Goal: Task Accomplishment & Management: Manage account settings

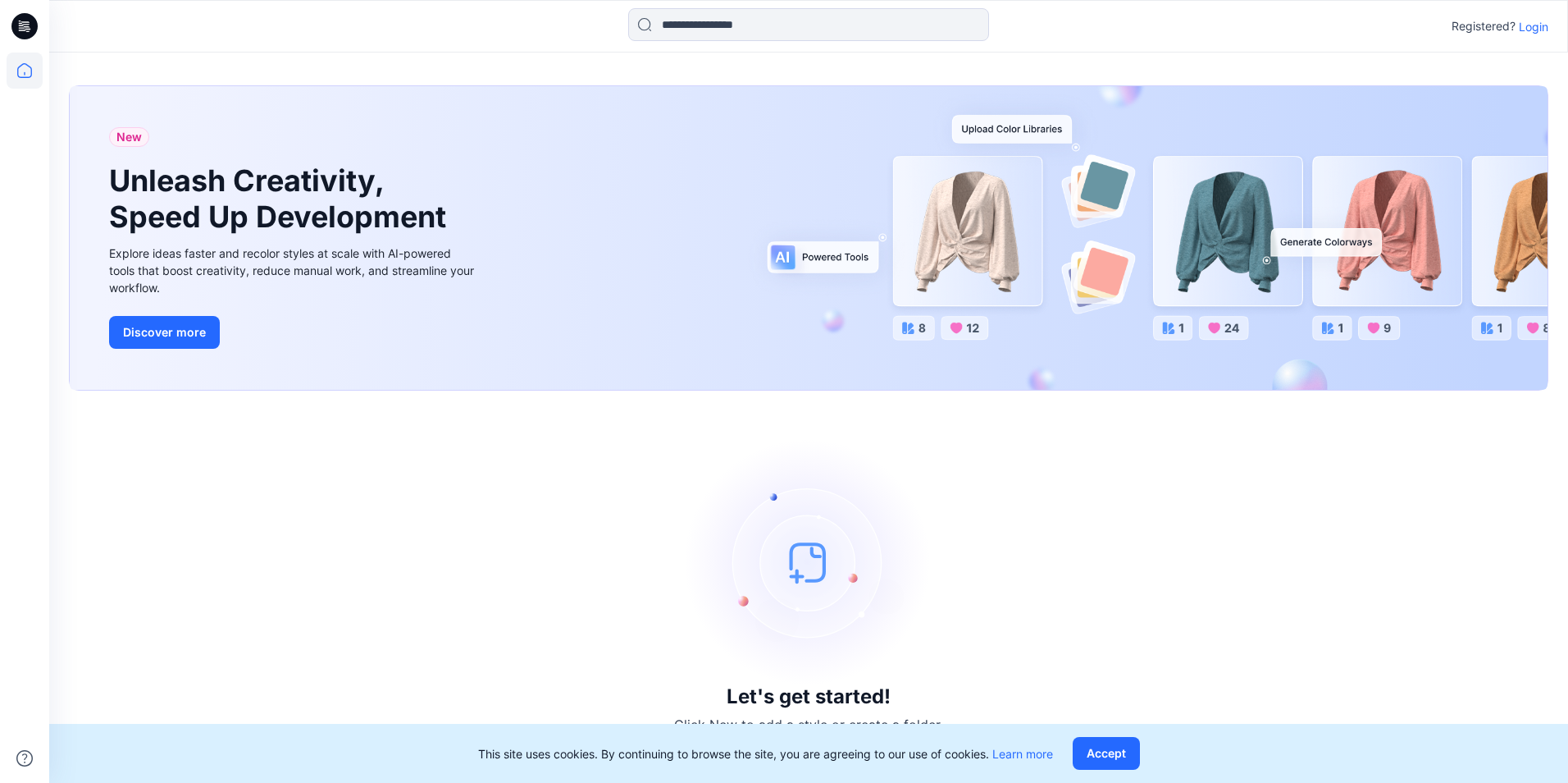
click at [1537, 29] on p "Login" at bounding box center [1533, 27] width 30 height 17
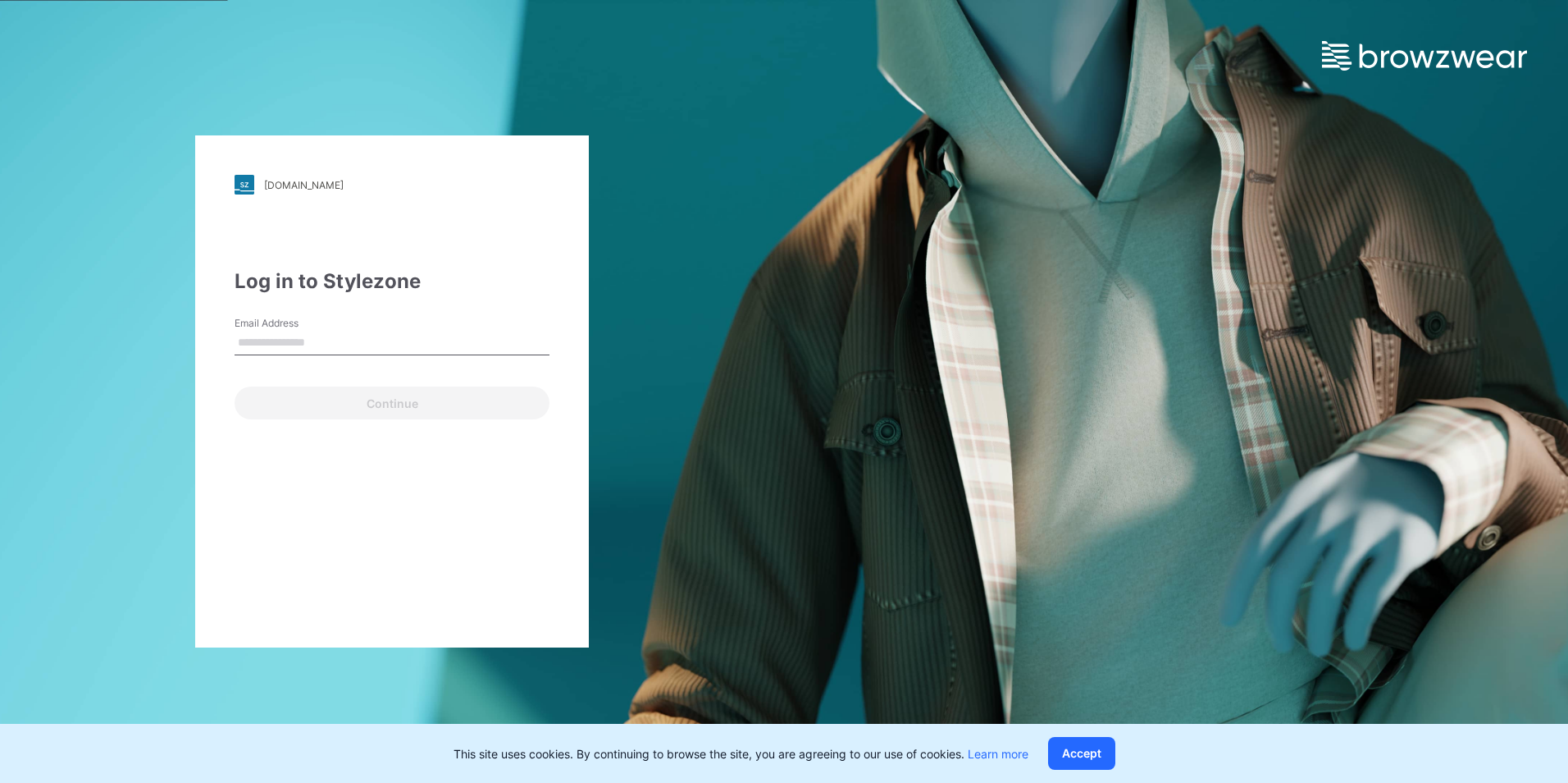
click at [267, 339] on input "Email Address" at bounding box center [392, 343] width 315 height 25
type input "**********"
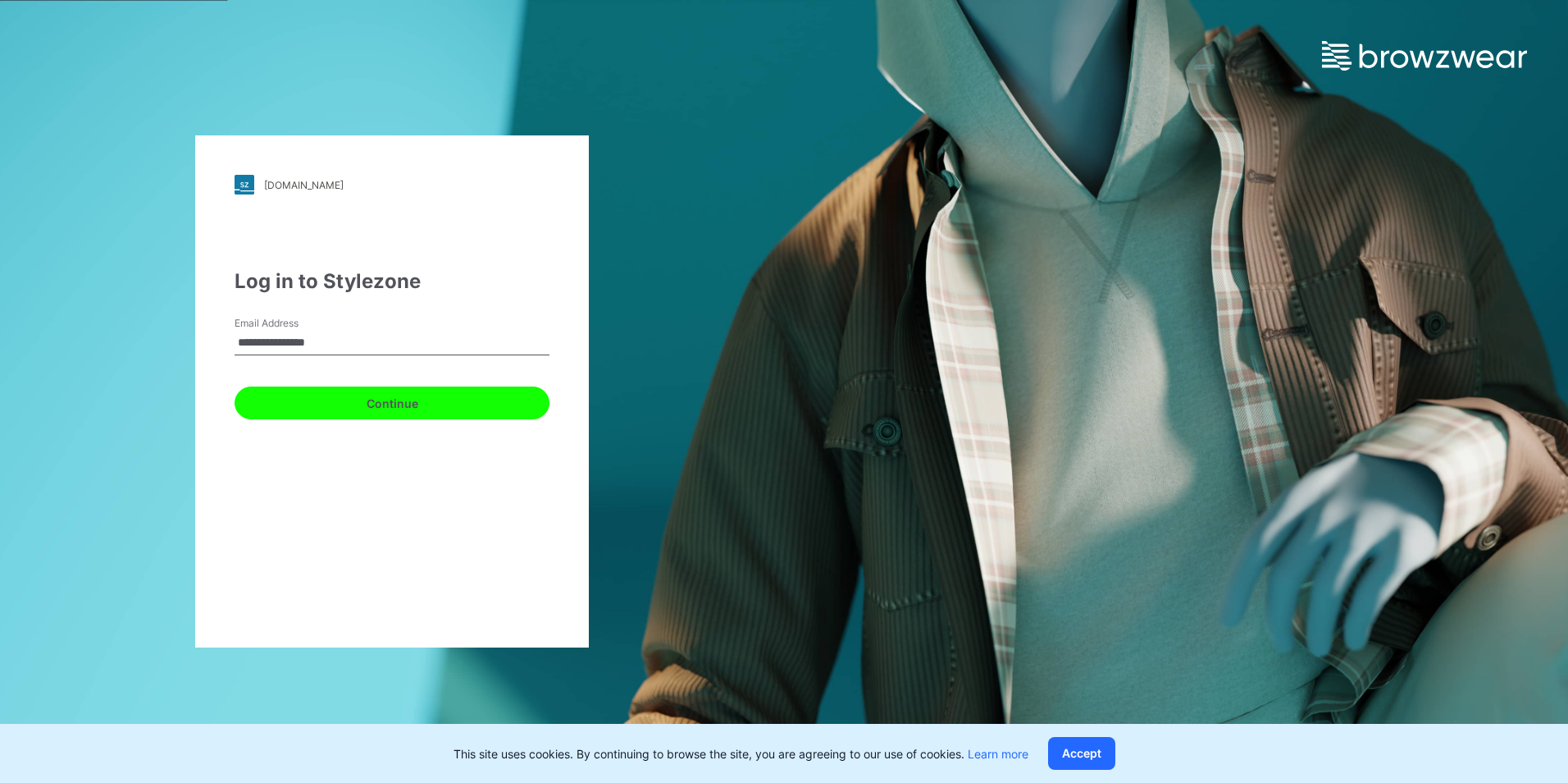
click at [395, 403] on button "Continue" at bounding box center [392, 403] width 315 height 33
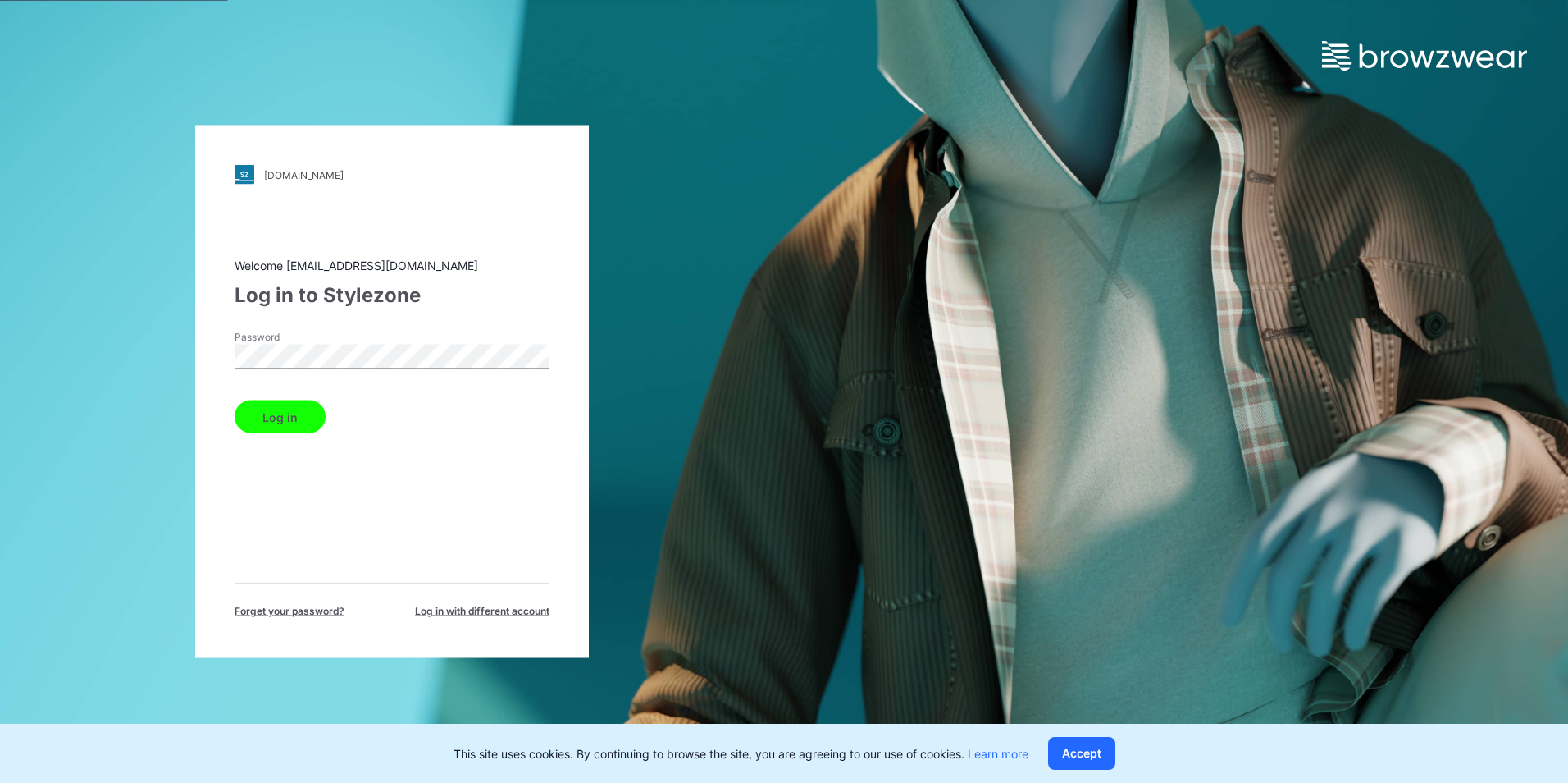
click at [285, 414] on button "Log in" at bounding box center [279, 417] width 91 height 33
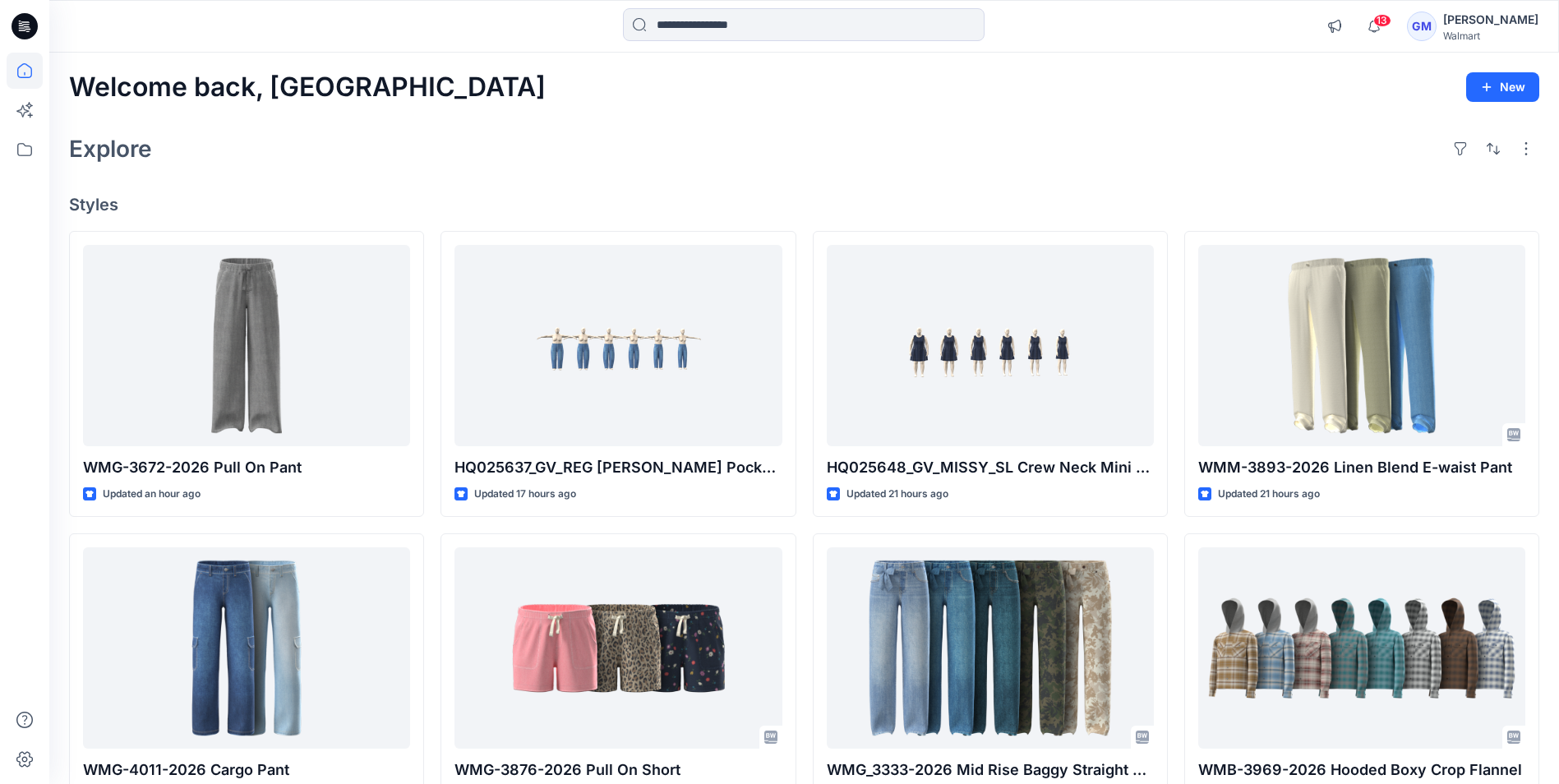
drag, startPoint x: 274, startPoint y: 0, endPoint x: 746, endPoint y: 122, distance: 487.5
click at [743, 121] on div "Welcome back, Gayan New Explore Styles WMG-3672-2026 Pull On Pant Updated an ho…" at bounding box center [804, 597] width 1510 height 1089
click at [697, 29] on input at bounding box center [804, 25] width 362 height 33
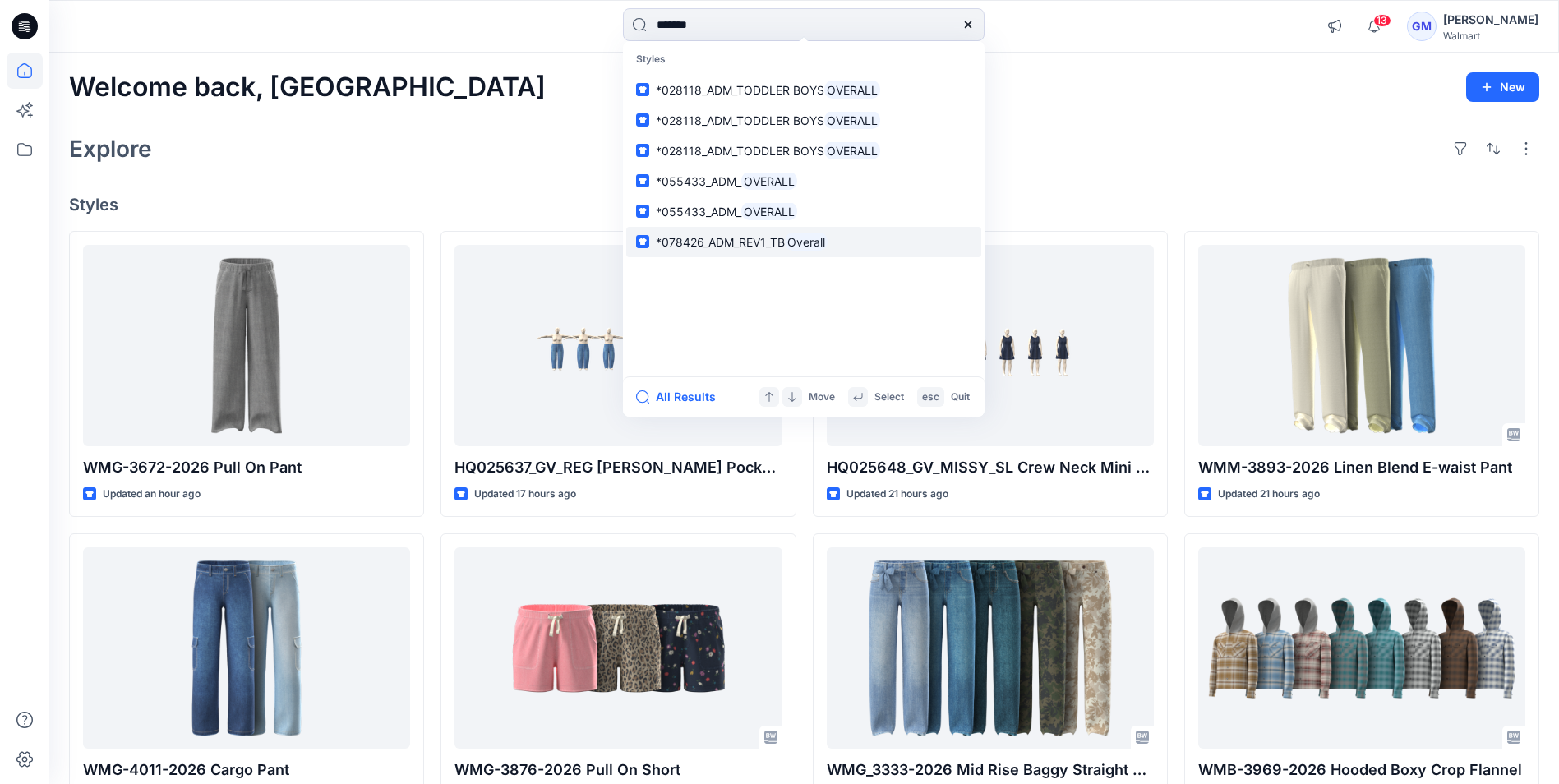
type input "*******"
click at [713, 236] on span "*078426_ADM_REV1_TB" at bounding box center [721, 241] width 129 height 14
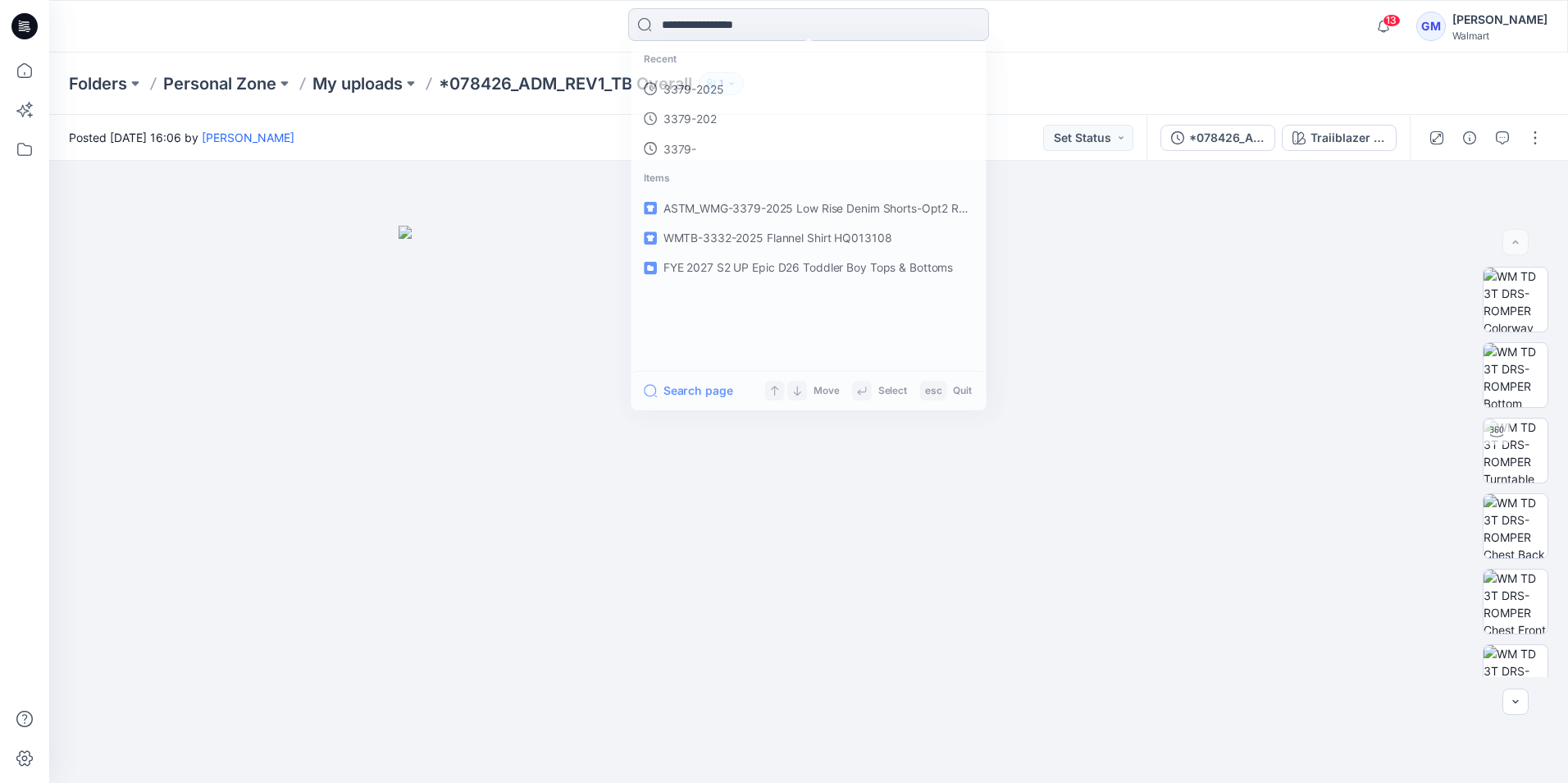
click at [779, 19] on input at bounding box center [808, 25] width 361 height 33
drag, startPoint x: 22, startPoint y: 73, endPoint x: 36, endPoint y: 75, distance: 14.1
click at [22, 73] on icon at bounding box center [25, 71] width 36 height 37
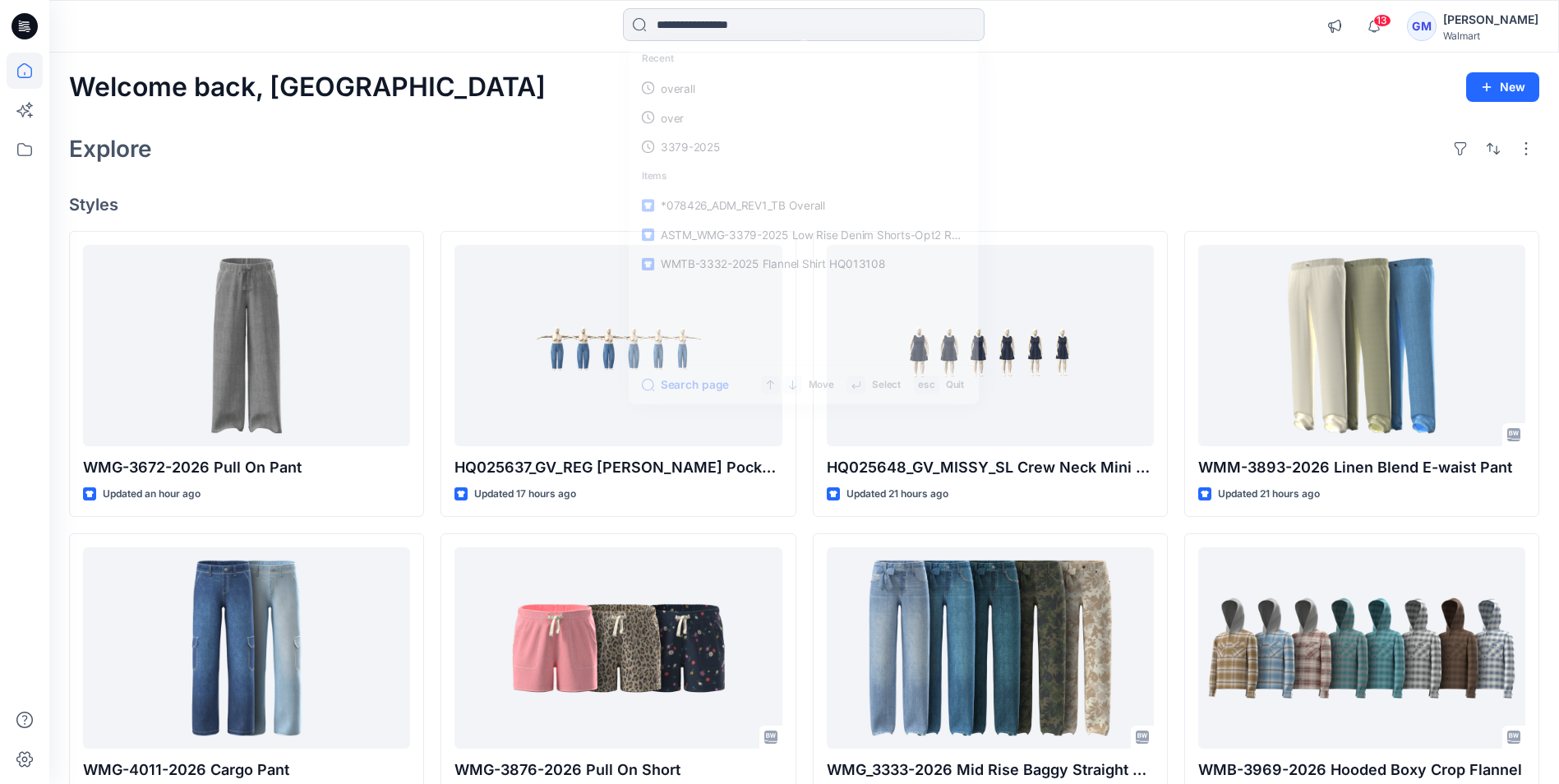
click at [707, 23] on input at bounding box center [804, 25] width 362 height 33
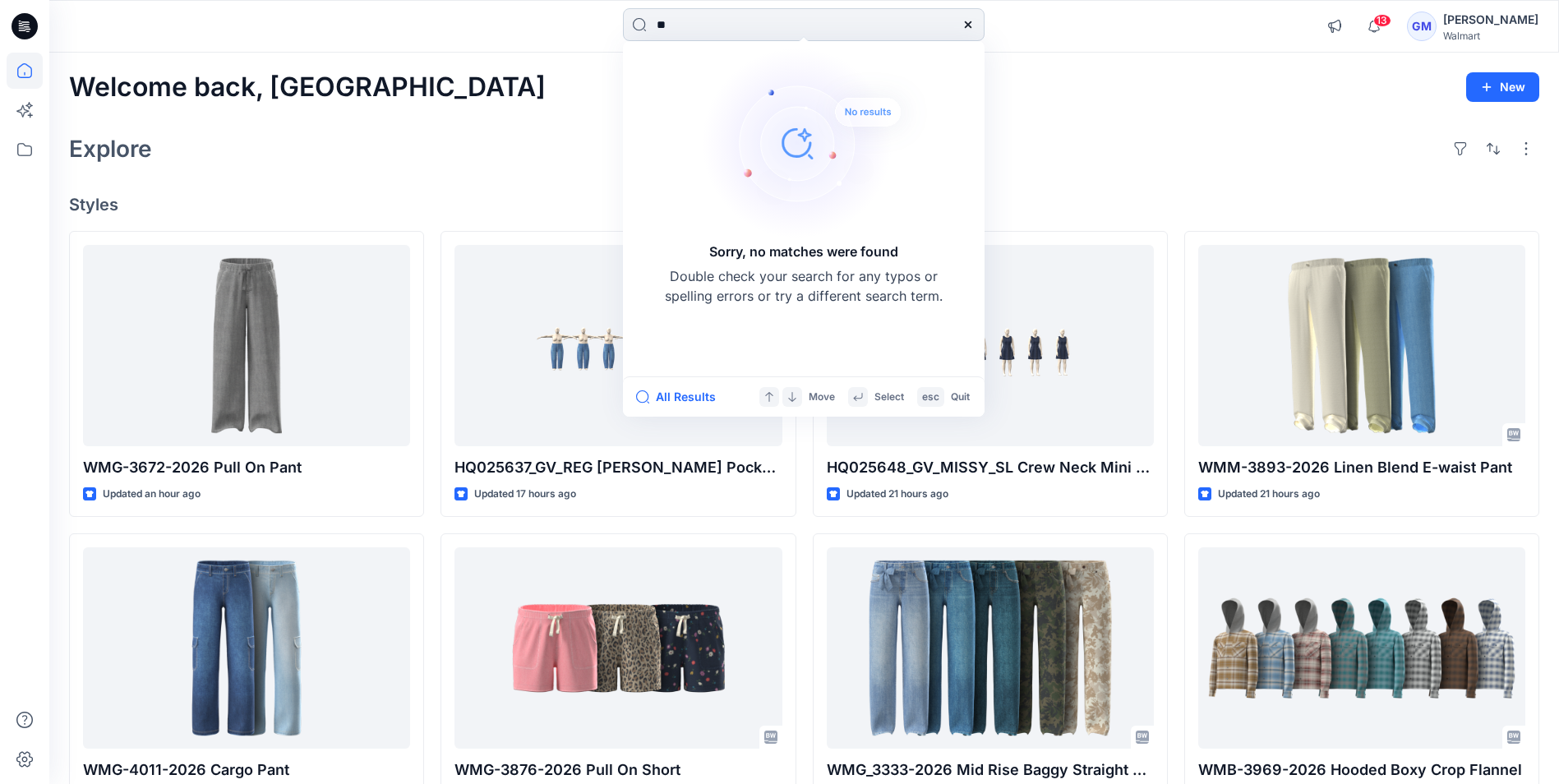
type input "*"
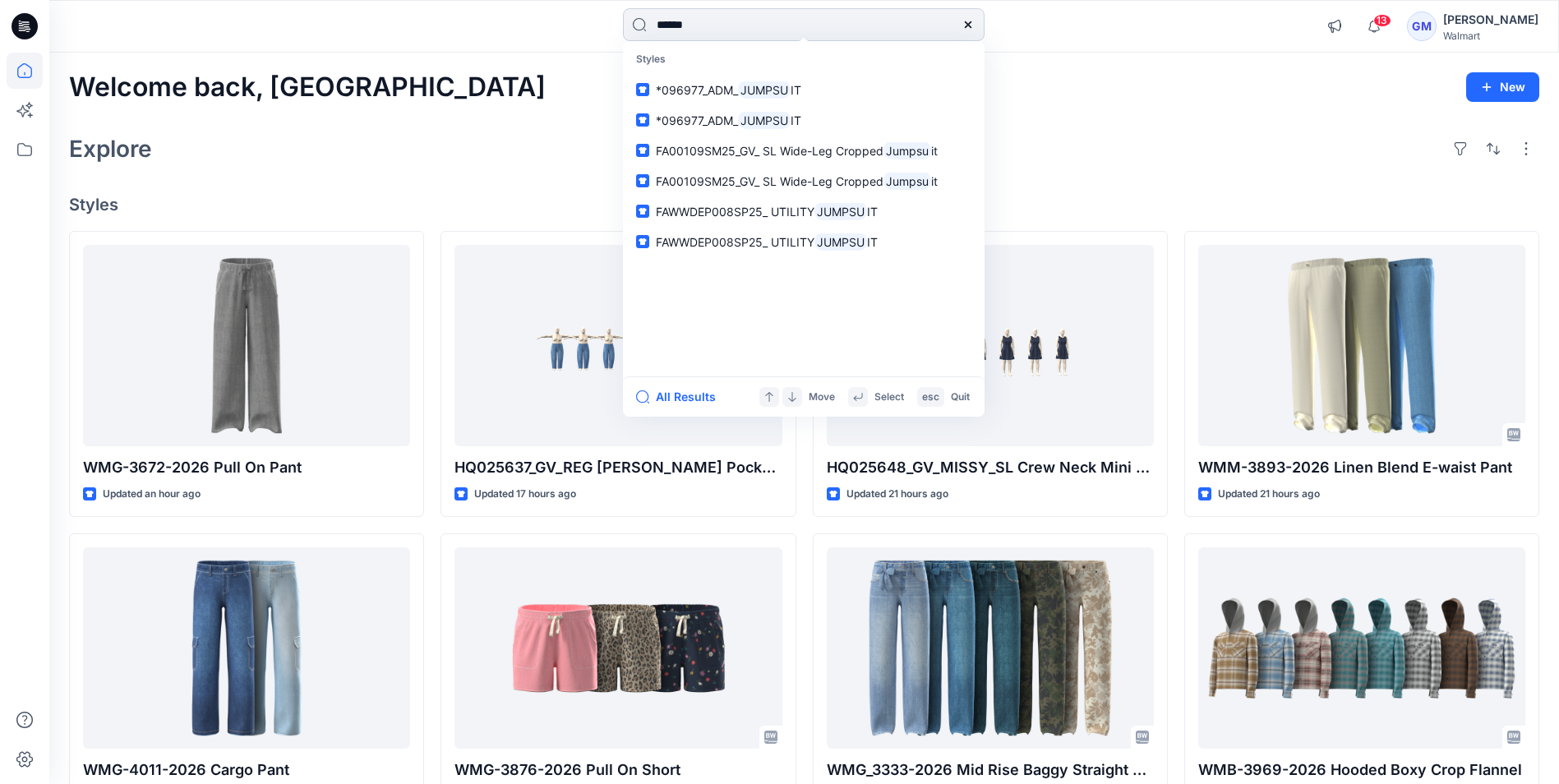
type input "*******"
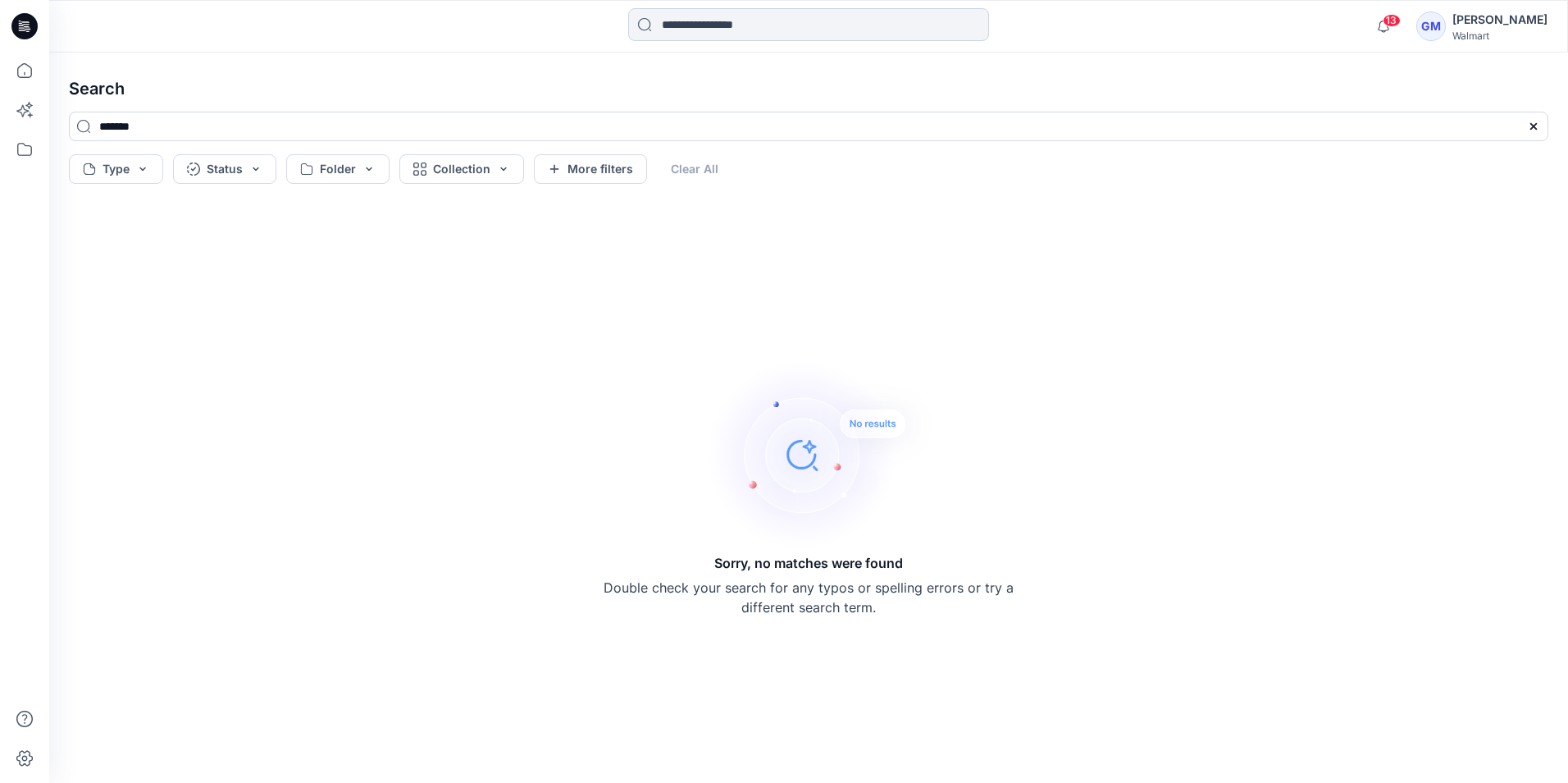
click at [742, 37] on input at bounding box center [808, 25] width 361 height 33
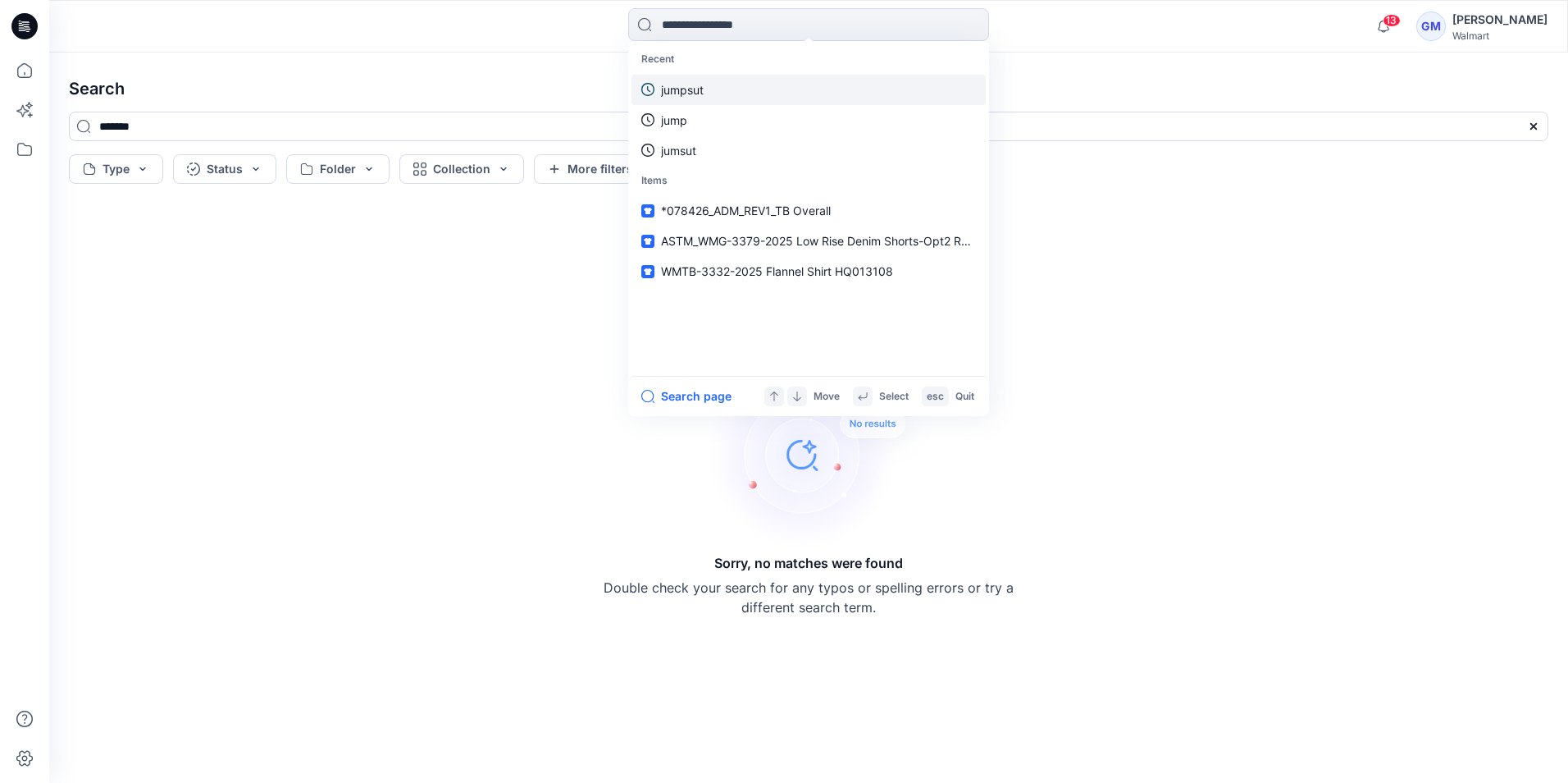
click at [683, 87] on p "jumpsut" at bounding box center [682, 90] width 42 height 17
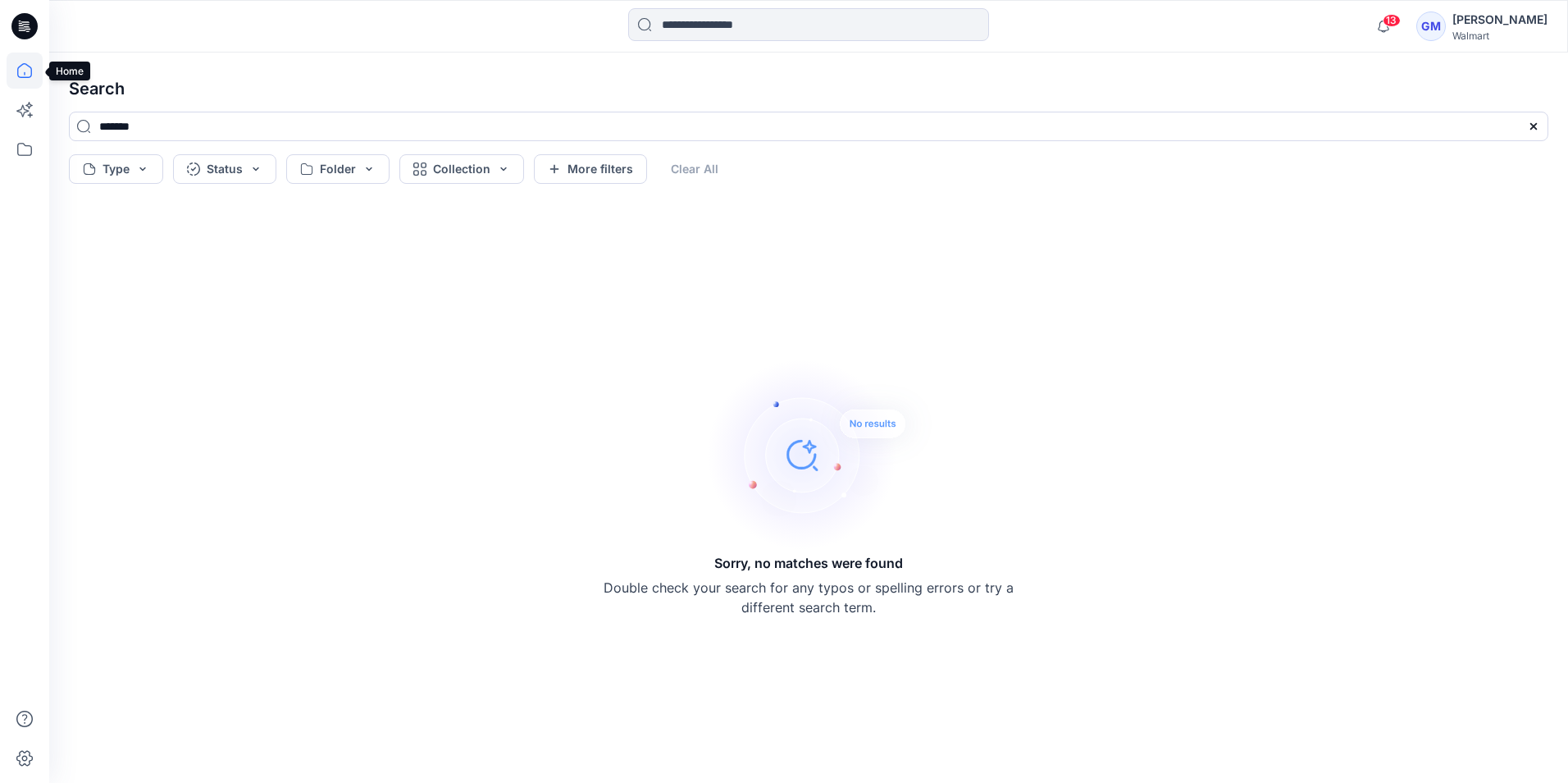
click at [25, 73] on icon at bounding box center [24, 73] width 1 height 3
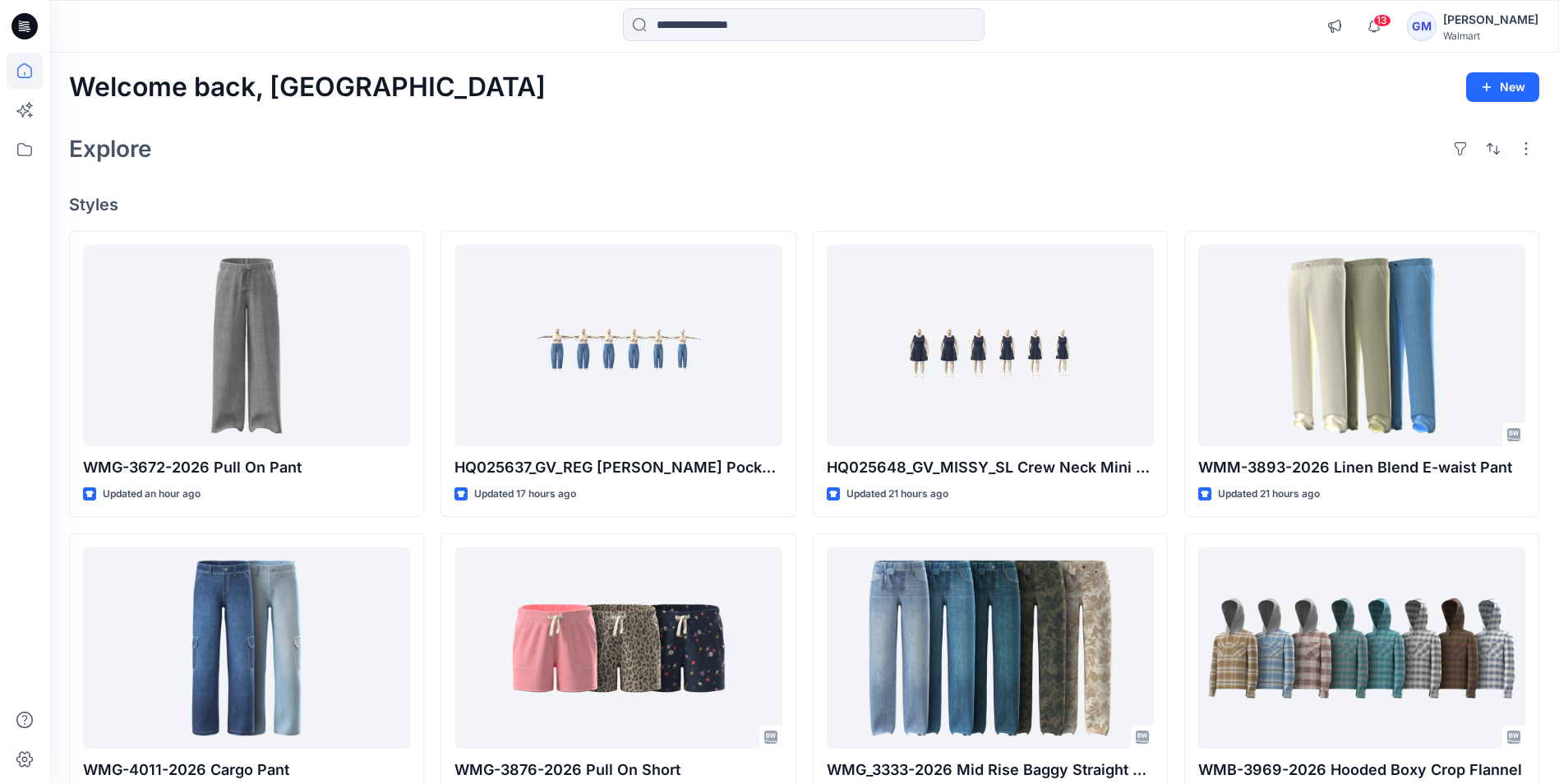
click at [1407, 25] on div "GM" at bounding box center [1421, 26] width 30 height 30
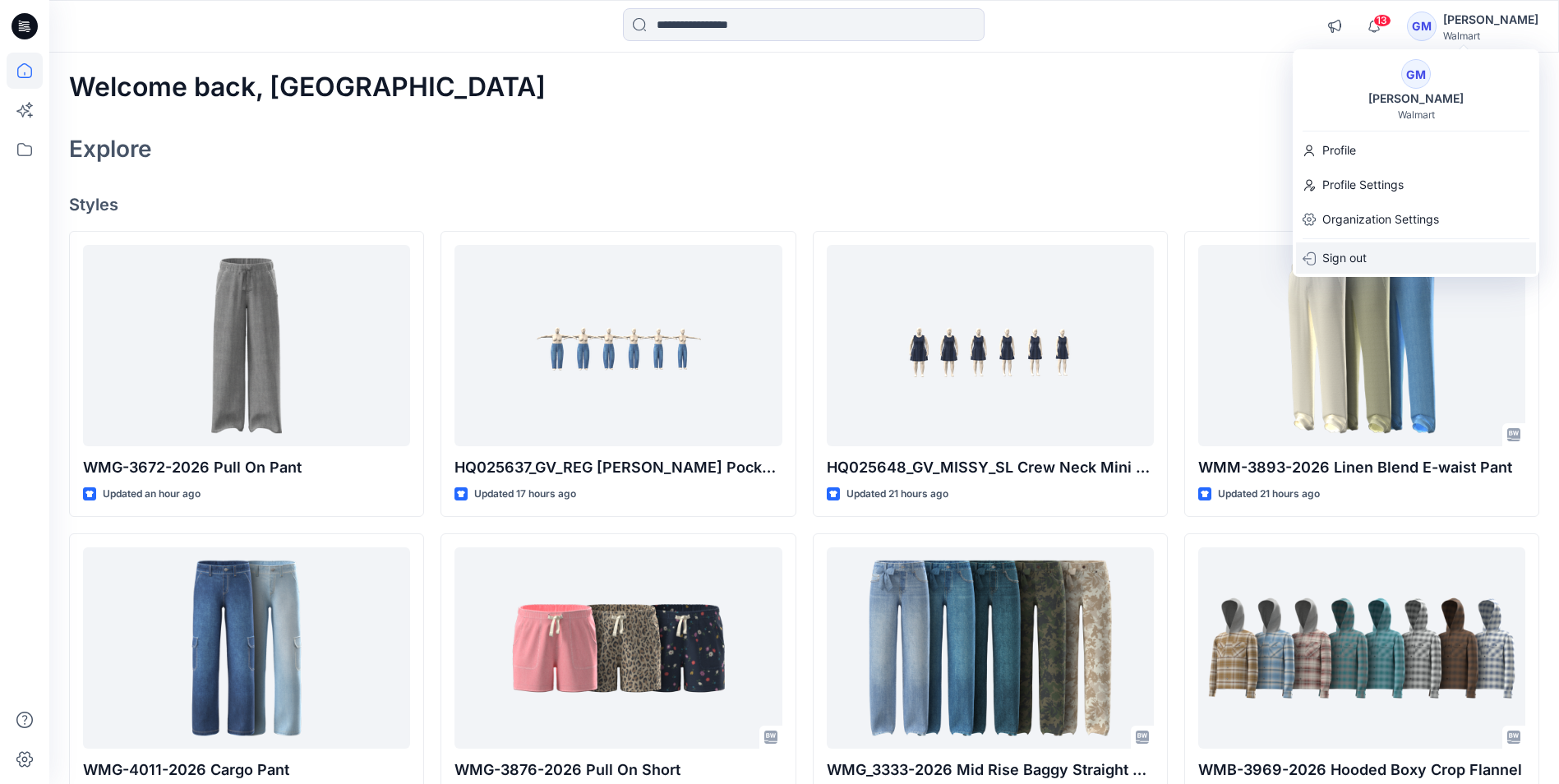
click at [1337, 255] on p "Sign out" at bounding box center [1344, 258] width 44 height 31
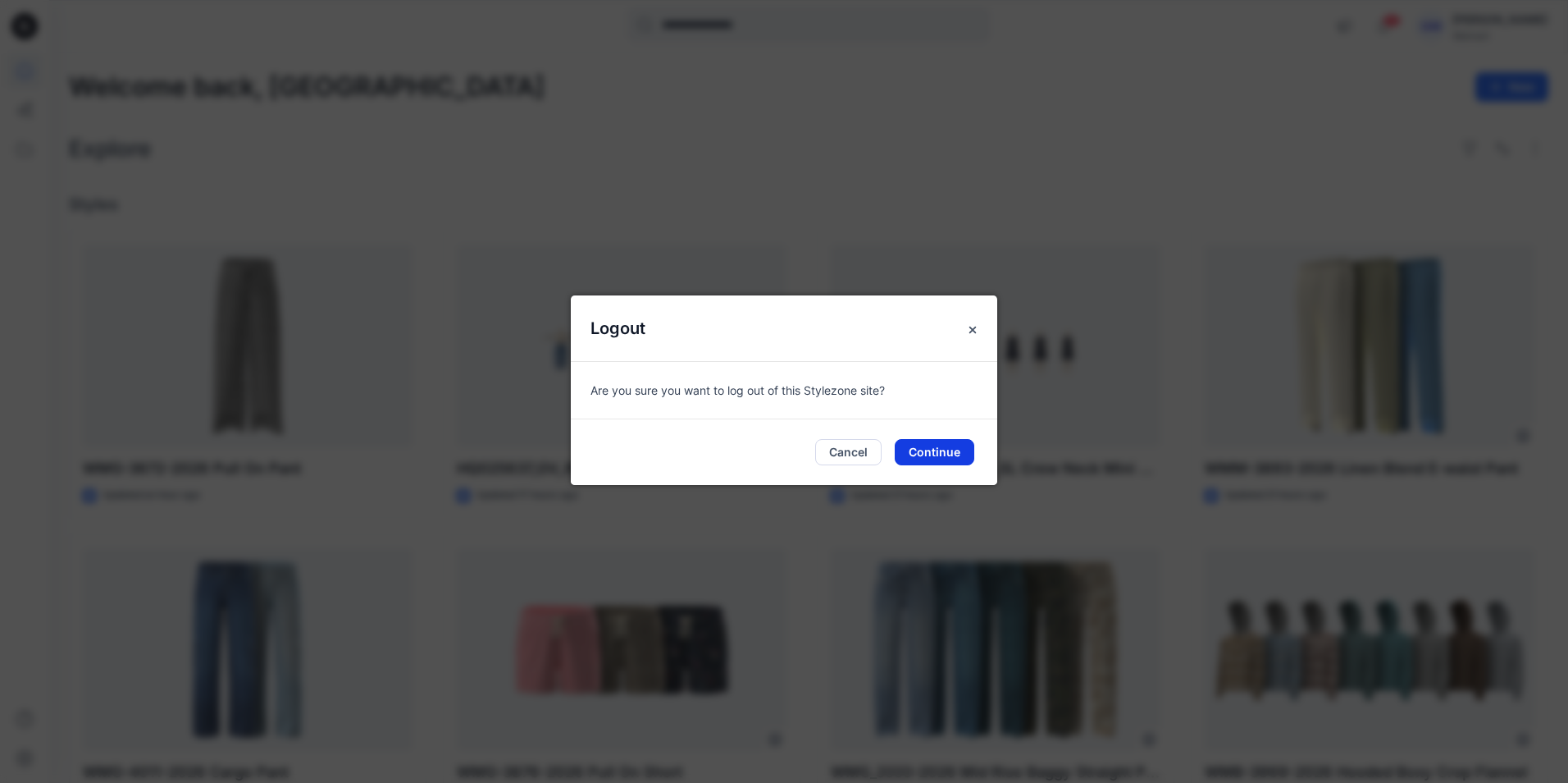
click at [920, 447] on button "Continue" at bounding box center [934, 452] width 80 height 26
